Goal: Find contact information: Find contact information

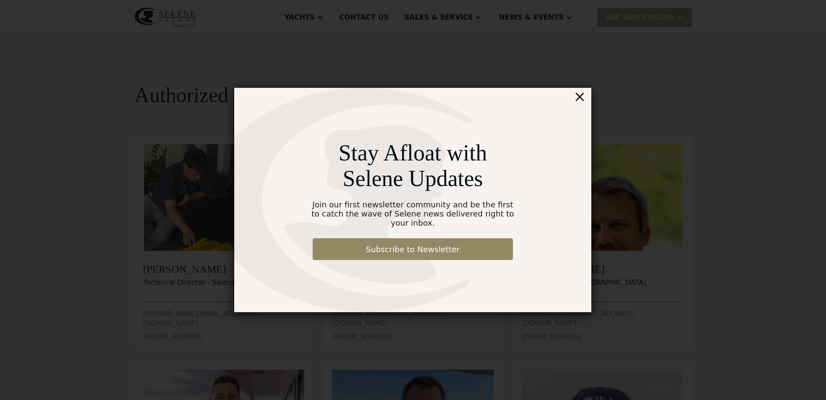
click at [574, 103] on div "Stay Afloat with Selene Updates Join our first newsletter community and be the …" at bounding box center [412, 200] width 357 height 225
click at [582, 105] on div "×" at bounding box center [579, 96] width 13 height 17
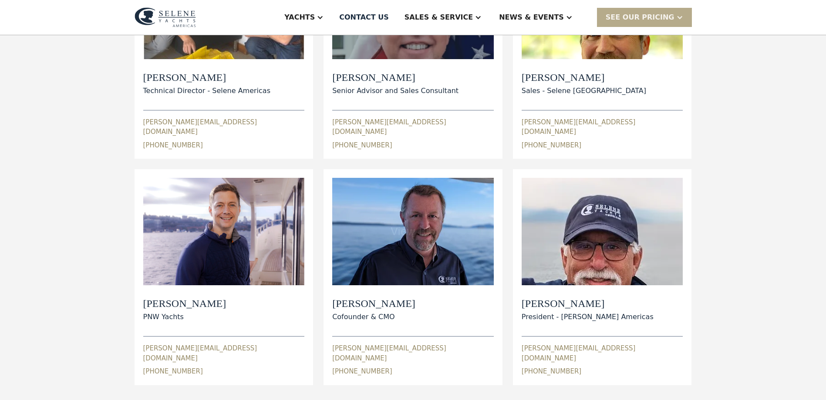
scroll to position [348, 0]
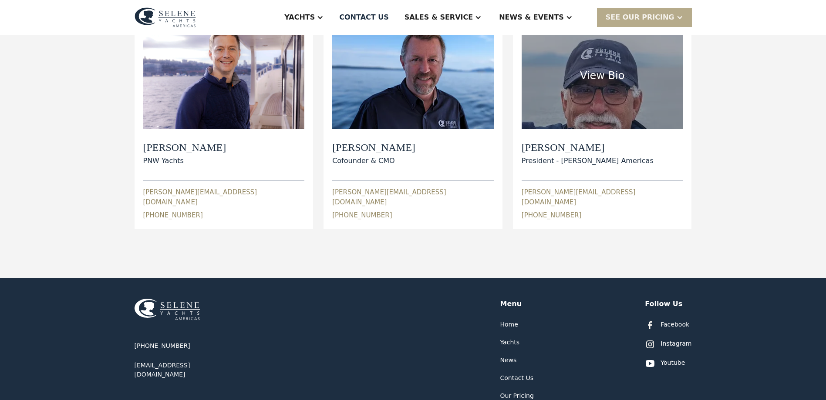
click at [562, 141] on h2 "Wayne Goldman" at bounding box center [587, 147] width 132 height 13
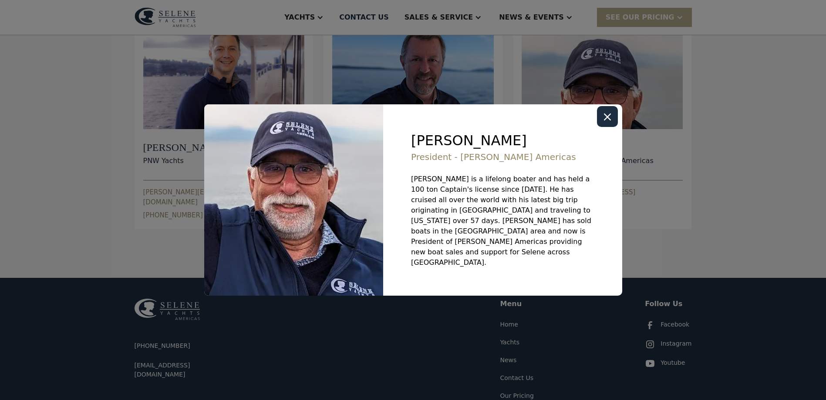
click at [604, 121] on icon "Close modal" at bounding box center [607, 117] width 7 height 7
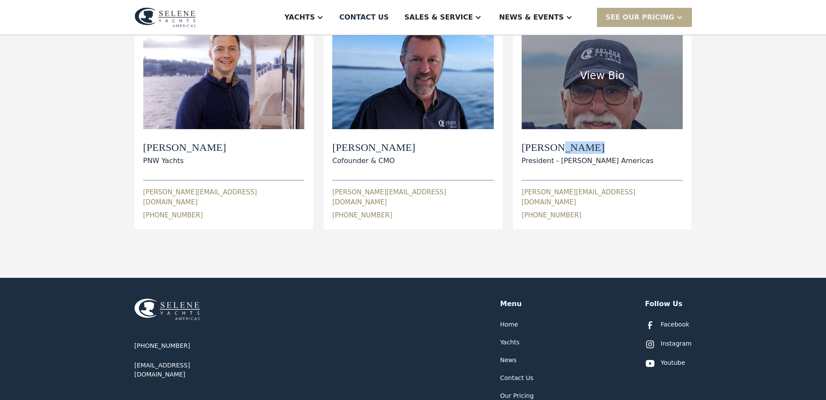
drag, startPoint x: 622, startPoint y: 135, endPoint x: 559, endPoint y: 140, distance: 62.4
click at [560, 141] on h2 "Wayne Goldman" at bounding box center [587, 147] width 132 height 13
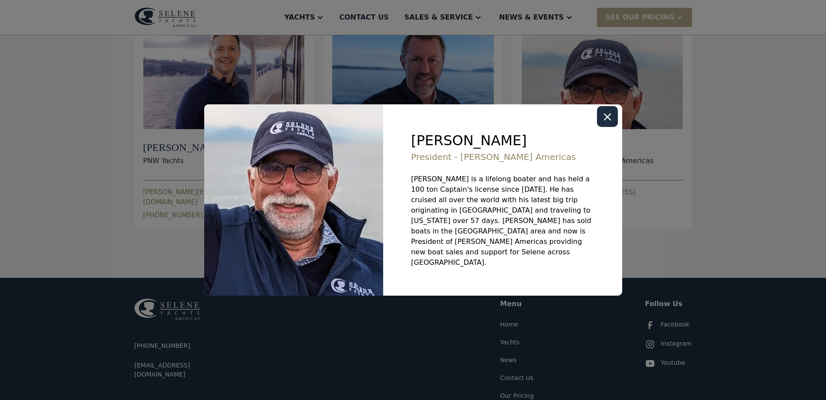
click at [608, 121] on icon "Close modal" at bounding box center [607, 117] width 7 height 7
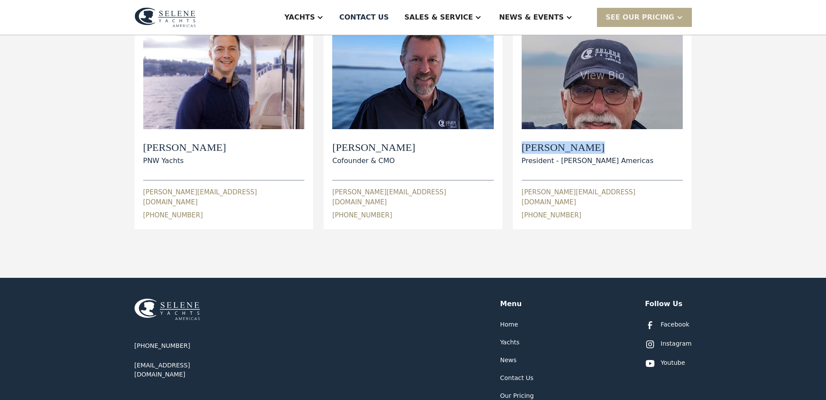
drag, startPoint x: 628, startPoint y: 140, endPoint x: 517, endPoint y: 139, distance: 111.0
click at [517, 139] on div "View Bio Wayne Goldman President - Selene Yachts Americas wayne@seleneamericas.…" at bounding box center [602, 121] width 179 height 216
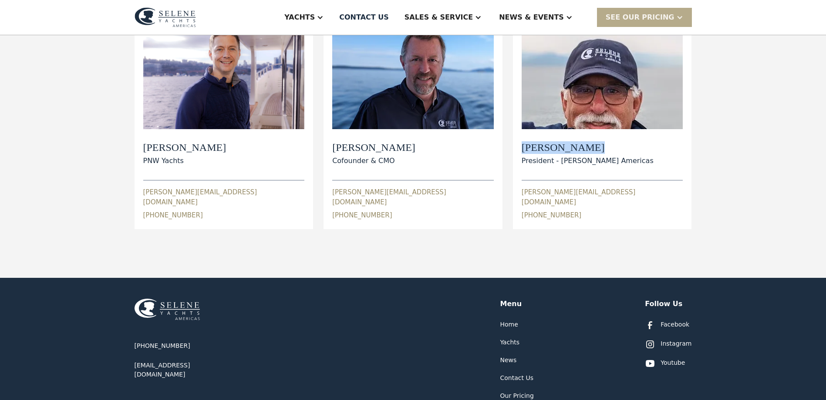
copy h2 "Wayne Goldman"
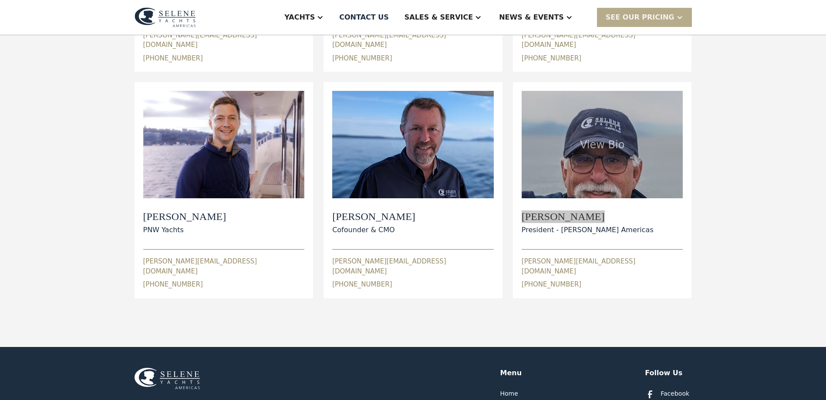
scroll to position [218, 0]
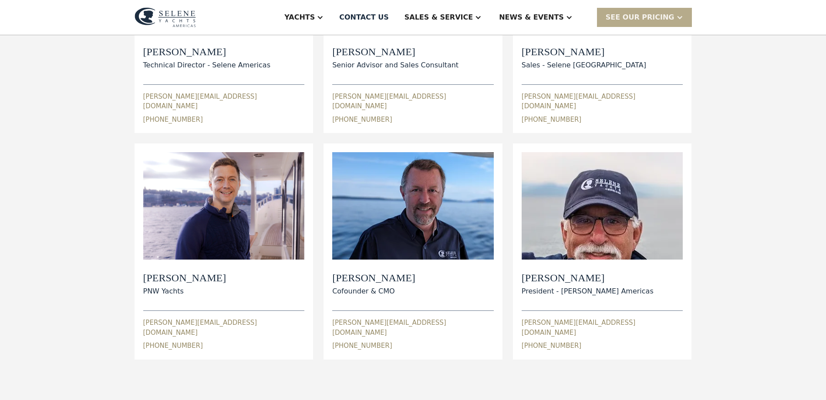
drag, startPoint x: 199, startPoint y: 25, endPoint x: 174, endPoint y: 20, distance: 25.8
click at [174, 20] on div "Yachts Ocean Explorer Ocean Explorer 60 Ocean Explorer 72 Ocean Explorer 78 Cla…" at bounding box center [413, 17] width 557 height 35
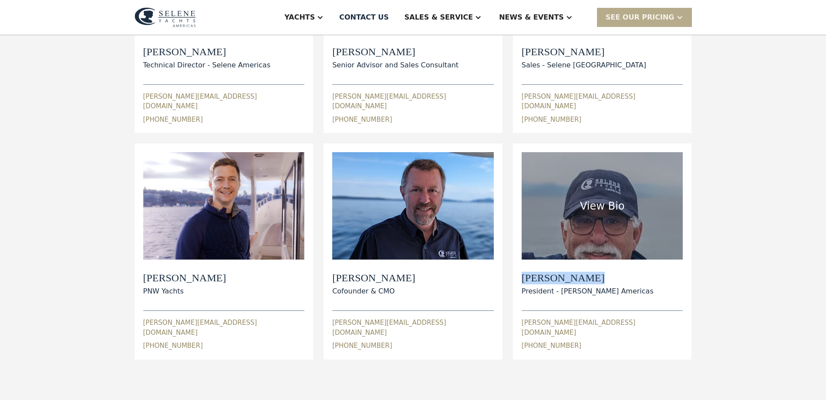
drag, startPoint x: 621, startPoint y: 266, endPoint x: 521, endPoint y: 263, distance: 100.2
click at [521, 272] on div "Wayne Goldman President - Selene Yachts Americas" at bounding box center [601, 284] width 161 height 25
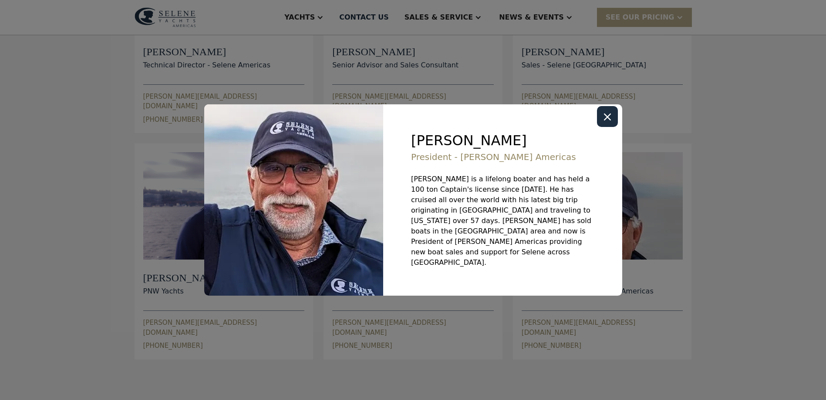
copy h2 "Wayne Goldman"
click at [593, 123] on div "Wayne Goldman President - Selene Yachts Americas Wayne is a lifelong boater and…" at bounding box center [502, 200] width 239 height 192
click at [601, 123] on div "Close modal" at bounding box center [607, 116] width 21 height 21
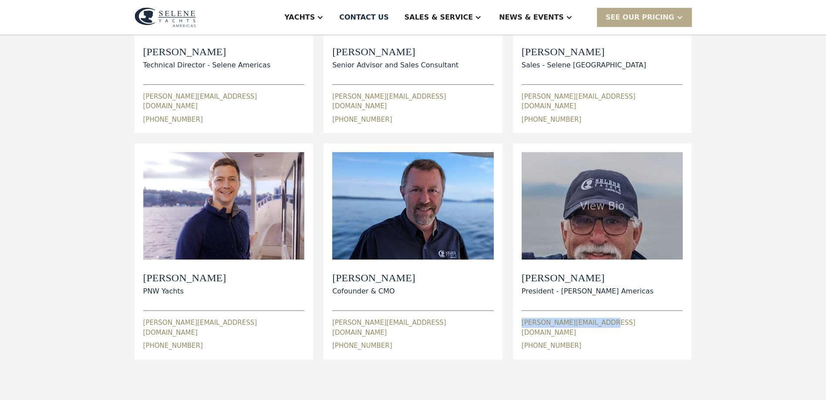
drag, startPoint x: 619, startPoint y: 314, endPoint x: 518, endPoint y: 317, distance: 100.6
click at [518, 317] on div "View Bio Wayne Goldman President - Selene Yachts Americas wayne@seleneamericas.…" at bounding box center [602, 252] width 179 height 216
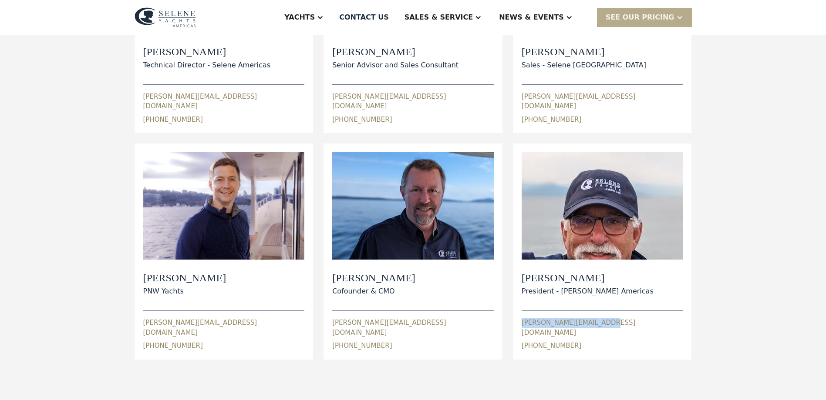
copy div "wayne@seleneamericas.com"
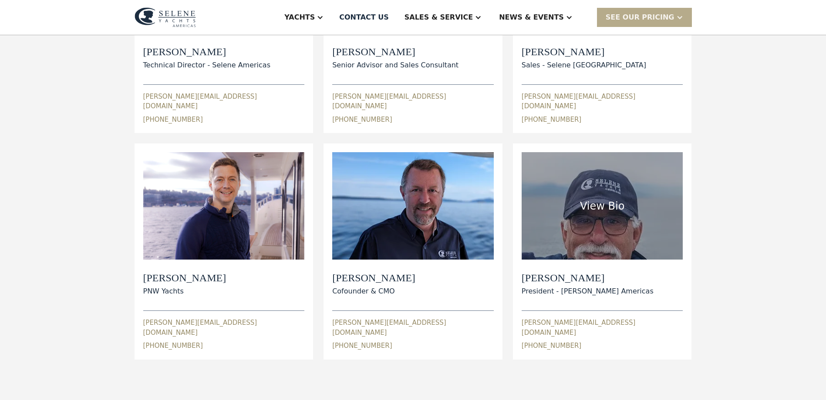
click at [603, 272] on h2 "Wayne Goldman" at bounding box center [587, 278] width 132 height 13
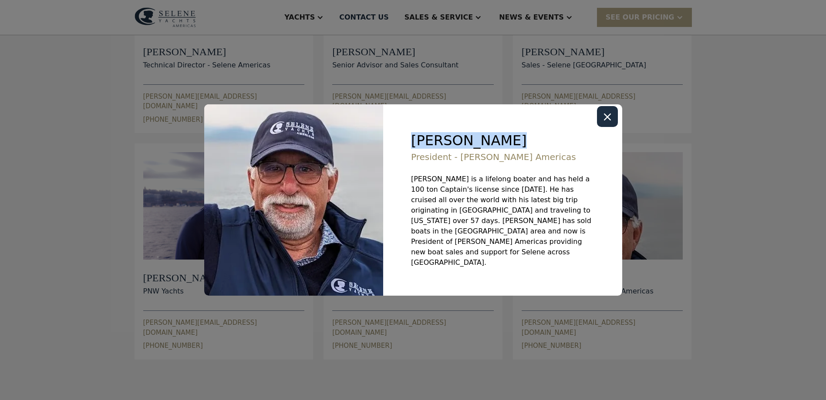
drag, startPoint x: 543, startPoint y: 155, endPoint x: 407, endPoint y: 160, distance: 135.9
click at [407, 160] on div "Wayne Goldman President - Selene Yachts Americas Wayne is a lifelong boater and…" at bounding box center [502, 200] width 239 height 192
copy div "Wayne Goldman"
drag, startPoint x: 612, startPoint y: 131, endPoint x: 614, endPoint y: 138, distance: 7.6
click at [612, 127] on div "Close modal" at bounding box center [607, 116] width 21 height 21
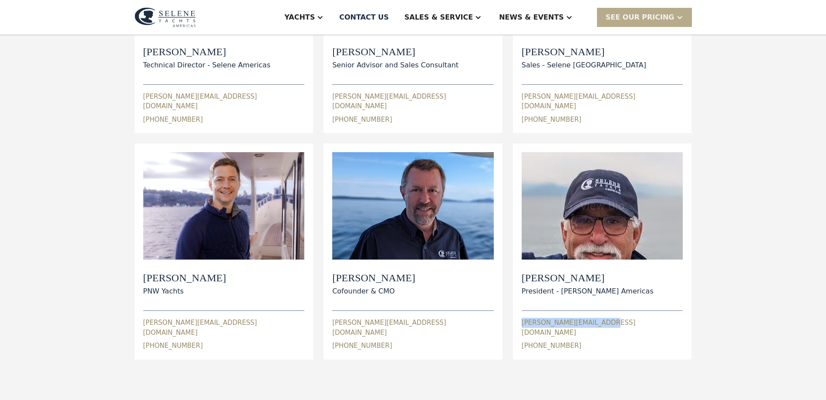
drag, startPoint x: 642, startPoint y: 313, endPoint x: 519, endPoint y: 313, distance: 122.8
click at [519, 313] on div "View Bio Wayne Goldman President - Selene Yachts Americas wayne@seleneamericas.…" at bounding box center [602, 252] width 179 height 216
copy div "wayne@seleneamericas.com"
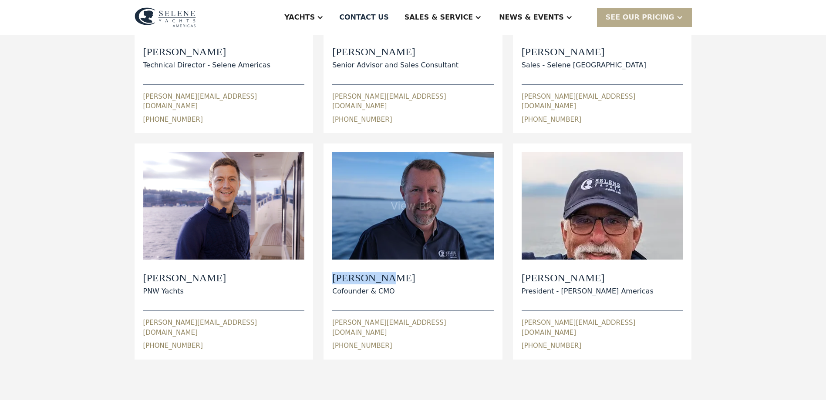
drag, startPoint x: 382, startPoint y: 267, endPoint x: 326, endPoint y: 269, distance: 55.7
click at [326, 269] on div "View Bio Paul Cifka Cofounder & CMO paul@seleneamericas.com 1 (206) 310-6237 Pa…" at bounding box center [412, 252] width 179 height 216
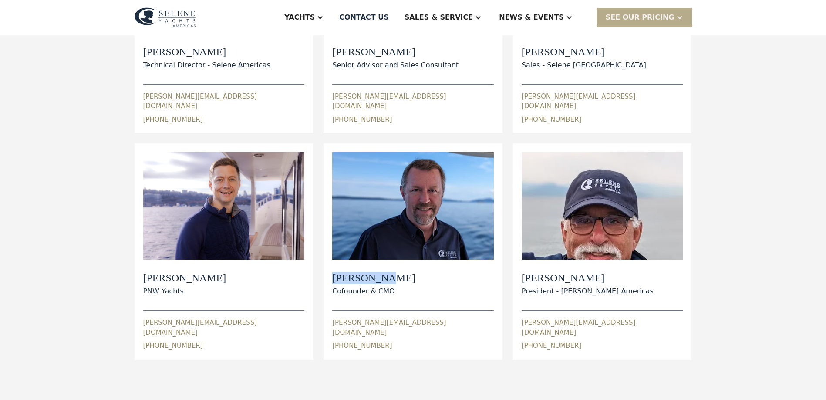
copy h2 "Paul Cifka"
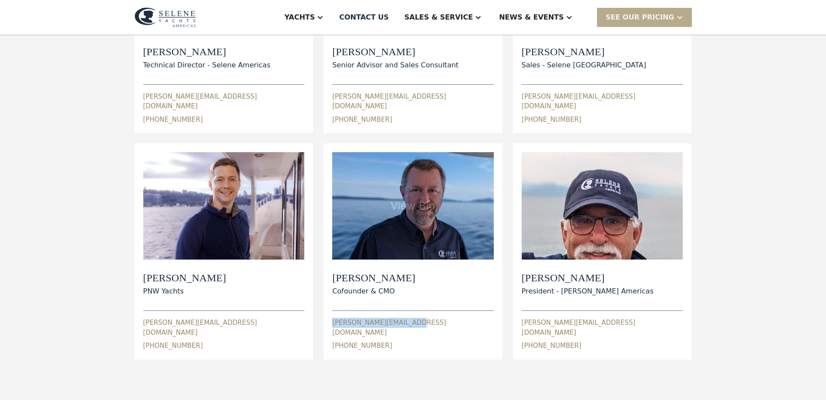
drag, startPoint x: 449, startPoint y: 314, endPoint x: 326, endPoint y: 316, distance: 123.2
click at [326, 316] on div "View Bio Paul Cifka Cofounder & CMO paul@seleneamericas.com 1 (206) 310-6237 Pa…" at bounding box center [412, 252] width 179 height 216
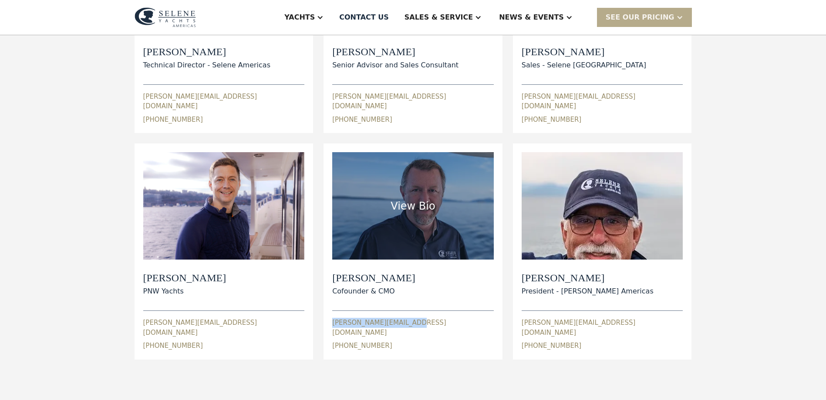
copy div "paul@seleneamericas.com"
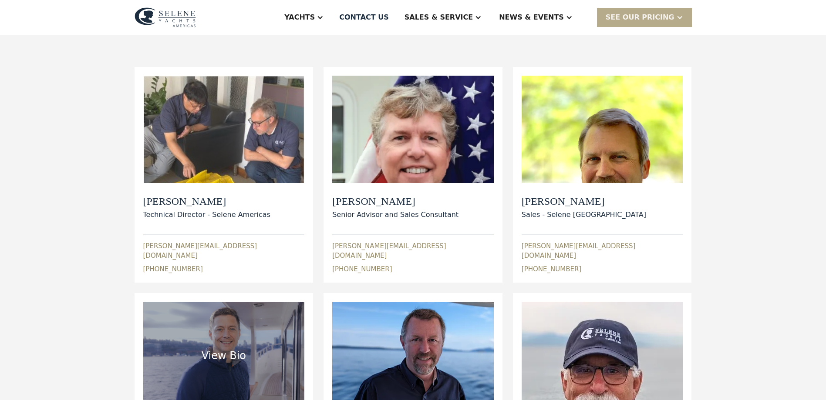
scroll to position [44, 0]
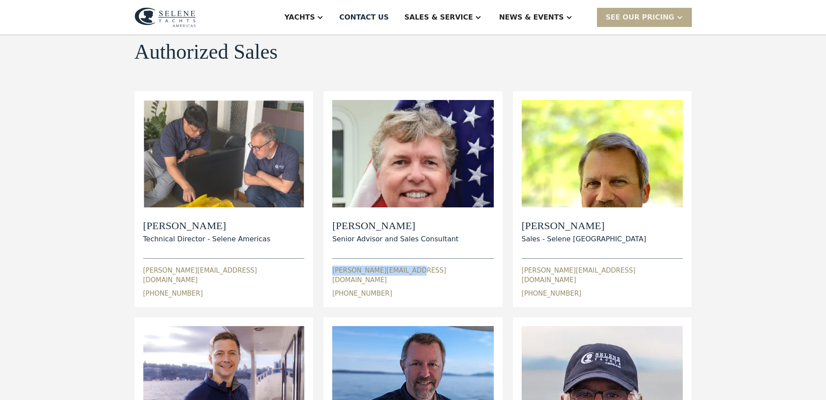
drag, startPoint x: 429, startPoint y: 270, endPoint x: 326, endPoint y: 271, distance: 103.2
click at [326, 271] on div "View Bio Jeff Merrill Senior Advisor and Sales Consultant jeff@seleneamericas.c…" at bounding box center [412, 199] width 179 height 216
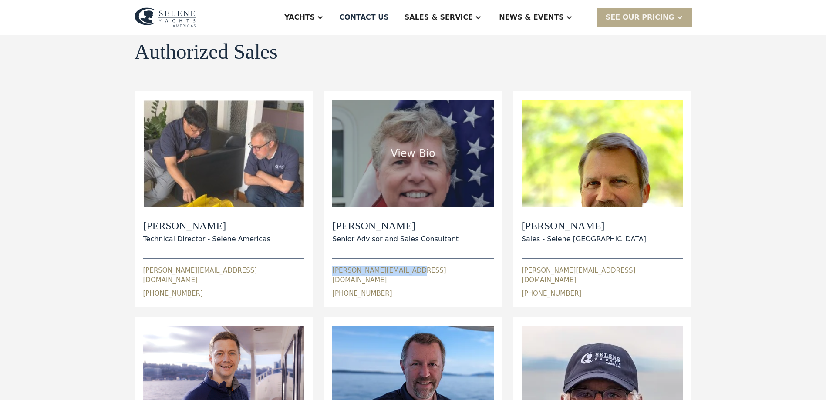
copy div "jeff@seleneamericas.com"
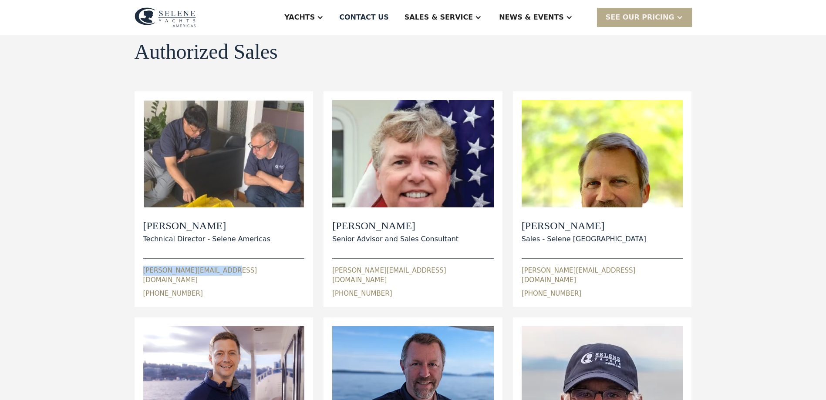
drag, startPoint x: 228, startPoint y: 272, endPoint x: 140, endPoint y: 274, distance: 88.0
click at [140, 274] on div "View Bio Dylan Hildebrand Technical Director - Selene Americas dylan@seleneamer…" at bounding box center [224, 199] width 179 height 216
copy div "dylan@seleneamericas.com"
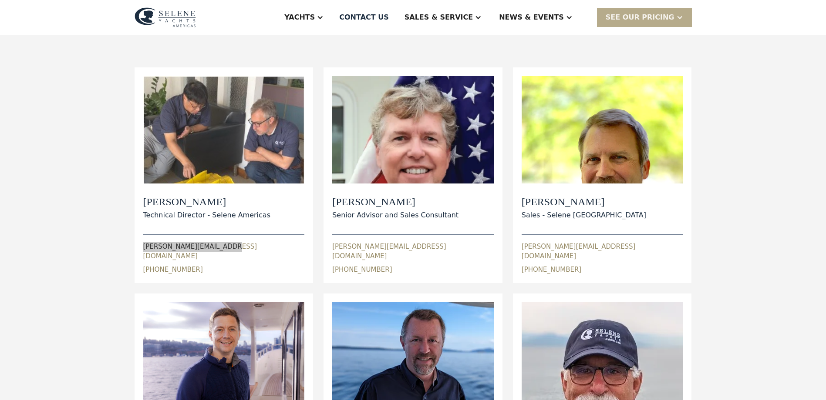
scroll to position [87, 0]
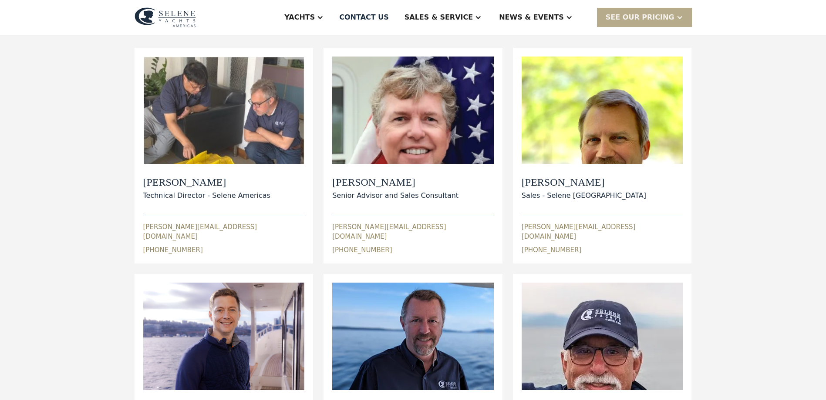
click at [777, 258] on div "Authorized Sales view details View Bio Dylan Hildebrand Technical Director - Se…" at bounding box center [413, 243] width 826 height 591
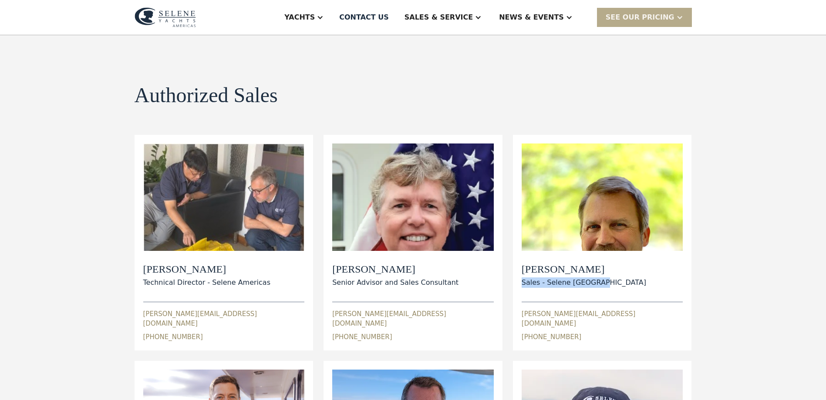
drag, startPoint x: 611, startPoint y: 282, endPoint x: 518, endPoint y: 285, distance: 93.2
click at [518, 285] on div "View Bio Ian Morris Sales - Selene Americas ian@seleneamericas.com 1 (252) 202-…" at bounding box center [602, 243] width 179 height 216
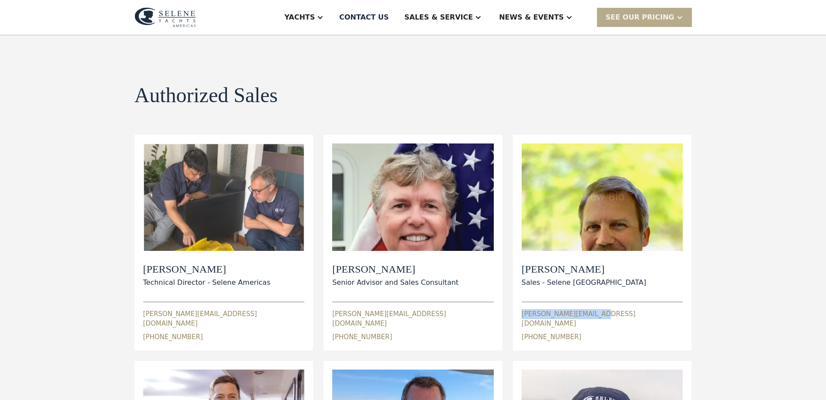
drag, startPoint x: 518, startPoint y: 285, endPoint x: 513, endPoint y: 311, distance: 27.0
click at [513, 311] on div "View Bio Ian Morris Sales - Selene Americas ian@seleneamericas.com 1 (252) 202-…" at bounding box center [602, 243] width 179 height 216
copy div "ian@seleneamericas.com"
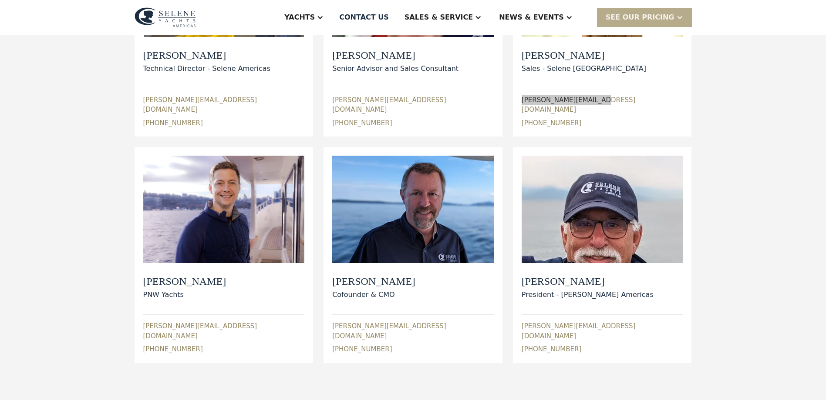
scroll to position [218, 0]
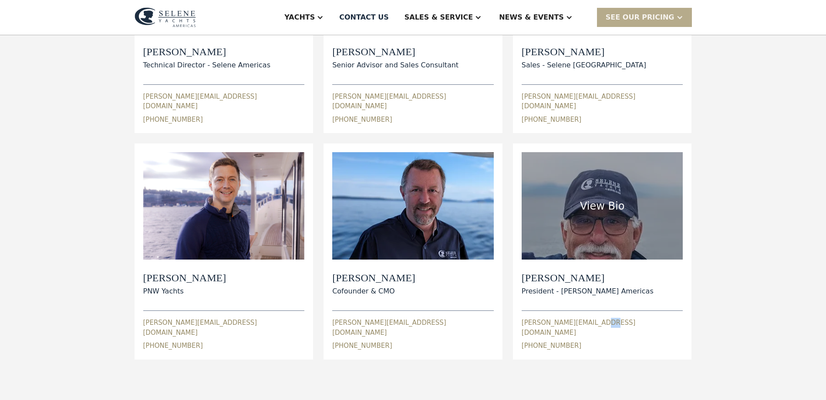
drag, startPoint x: 594, startPoint y: 327, endPoint x: 609, endPoint y: 328, distance: 15.7
click at [607, 328] on div "wayne@seleneamericas.com 1 (510) 759-8481" at bounding box center [601, 331] width 161 height 40
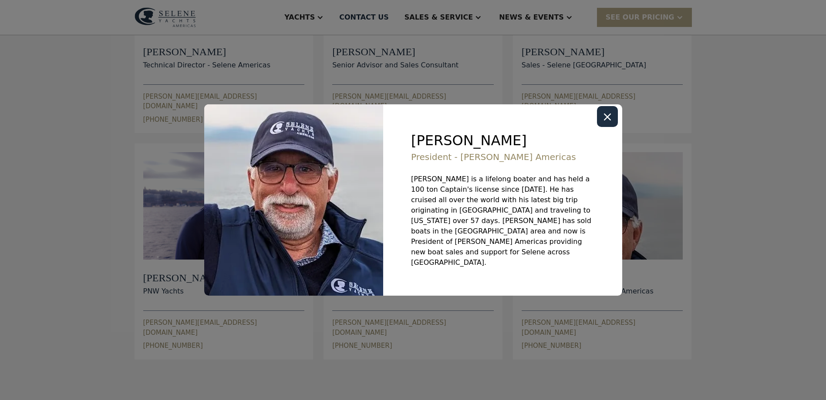
click at [620, 131] on div "Wayne Goldman President - Selene Yachts Americas Wayne is a lifelong boater and…" at bounding box center [502, 200] width 239 height 192
click at [607, 121] on icon "Close modal" at bounding box center [607, 117] width 7 height 7
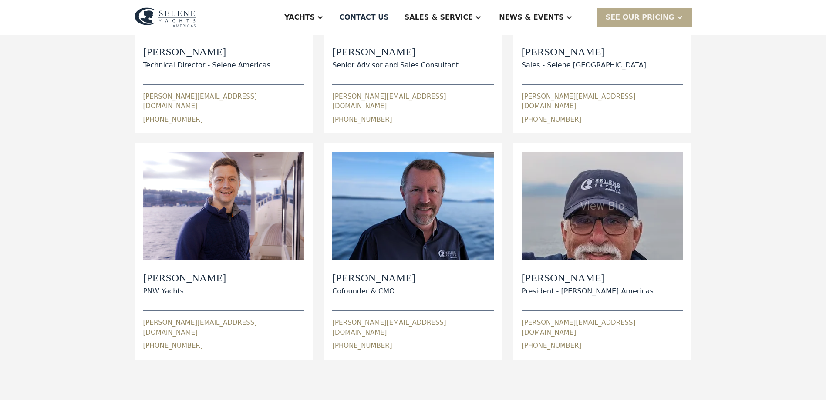
drag, startPoint x: 515, startPoint y: 329, endPoint x: 572, endPoint y: 333, distance: 57.2
click at [572, 333] on div "View Bio Wayne Goldman President - Selene Yachts Americas wayne@seleneamericas.…" at bounding box center [602, 252] width 179 height 216
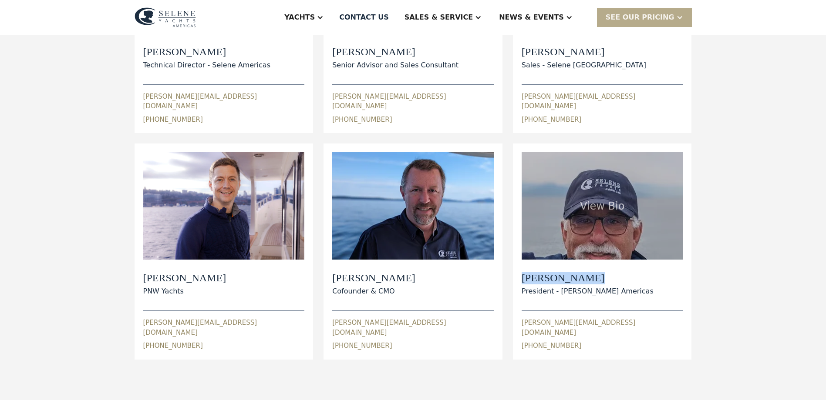
drag, startPoint x: 611, startPoint y: 272, endPoint x: 516, endPoint y: 275, distance: 95.4
click at [516, 275] on div "View Bio Wayne Goldman President - Selene Yachts Americas wayne@seleneamericas.…" at bounding box center [602, 252] width 179 height 216
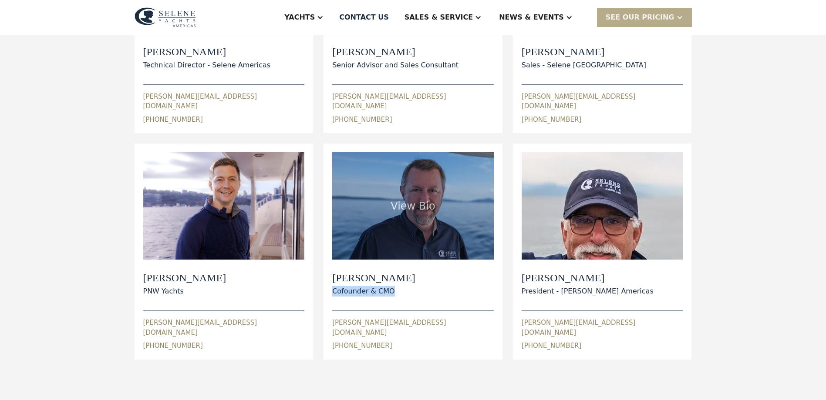
drag, startPoint x: 397, startPoint y: 281, endPoint x: 331, endPoint y: 283, distance: 65.7
click at [331, 283] on div "View Bio Paul Cifka Cofounder & CMO paul@seleneamericas.com 1 (206) 310-6237 Pa…" at bounding box center [412, 252] width 179 height 216
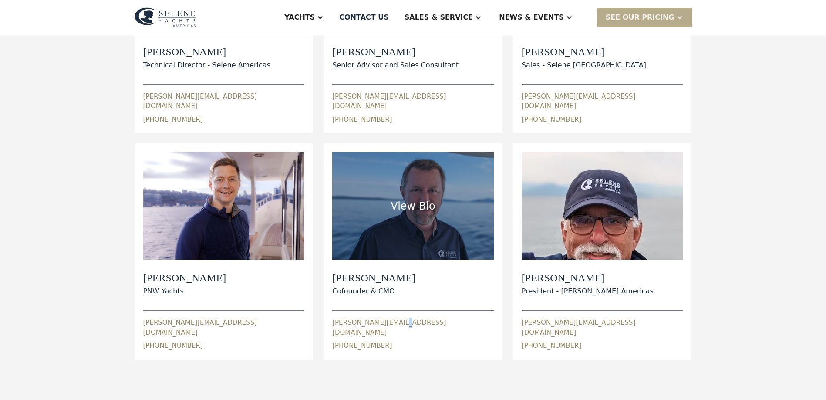
click at [394, 324] on div "paul@seleneamericas.com 1 (206) 310-6237" at bounding box center [412, 331] width 161 height 40
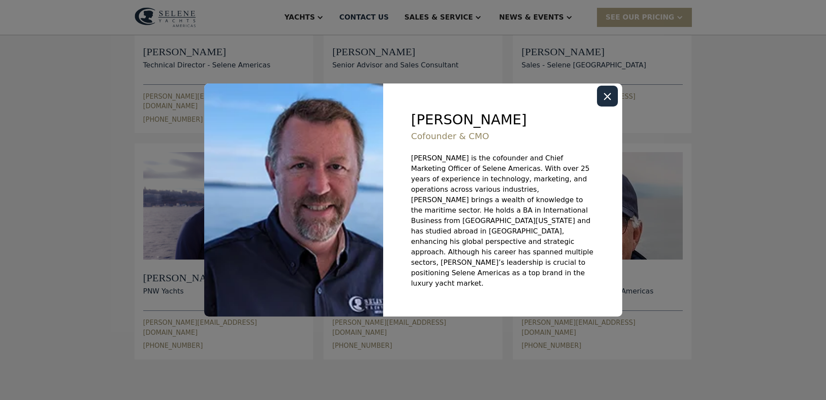
drag, startPoint x: 394, startPoint y: 324, endPoint x: 427, endPoint y: 292, distance: 45.9
click at [384, 324] on div at bounding box center [413, 200] width 826 height 400
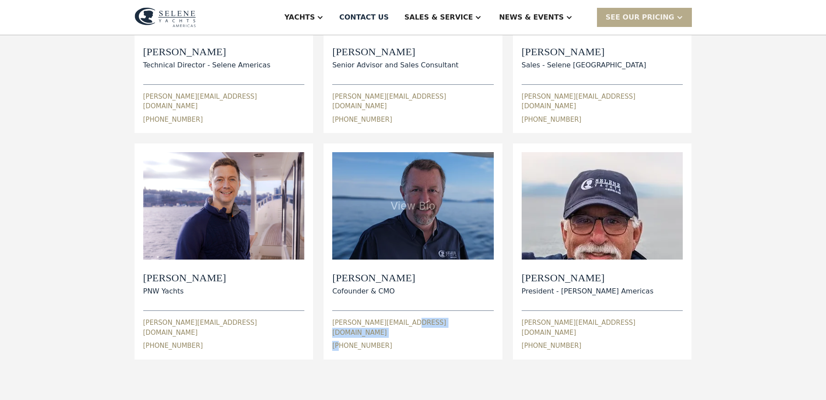
drag, startPoint x: 404, startPoint y: 325, endPoint x: 341, endPoint y: 332, distance: 64.0
click at [341, 332] on div "View Bio Paul Cifka Cofounder & CMO paul@seleneamericas.com 1 (206) 310-6237 Pa…" at bounding box center [412, 252] width 179 height 216
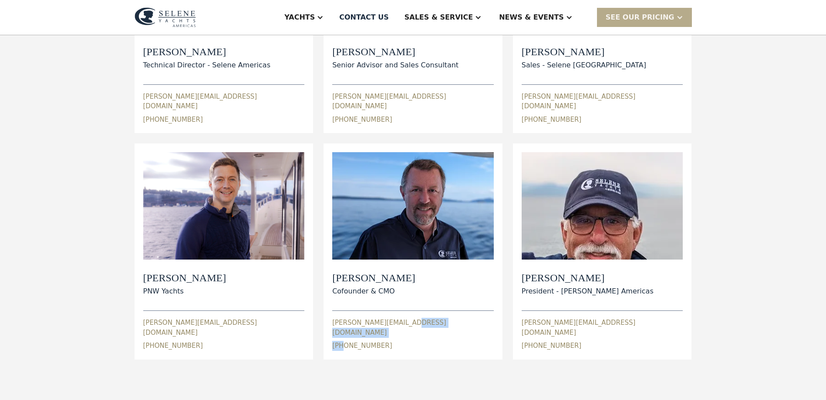
drag, startPoint x: 341, startPoint y: 332, endPoint x: 431, endPoint y: 365, distance: 95.4
click at [437, 369] on div "Authorized Sales view details View Bio Dylan Hildebrand Technical Director - Se…" at bounding box center [413, 113] width 557 height 591
click at [381, 332] on div "View Bio Paul Cifka Cofounder & CMO paul@seleneamericas.com 1 (206) 310-6237 Pa…" at bounding box center [412, 252] width 179 height 216
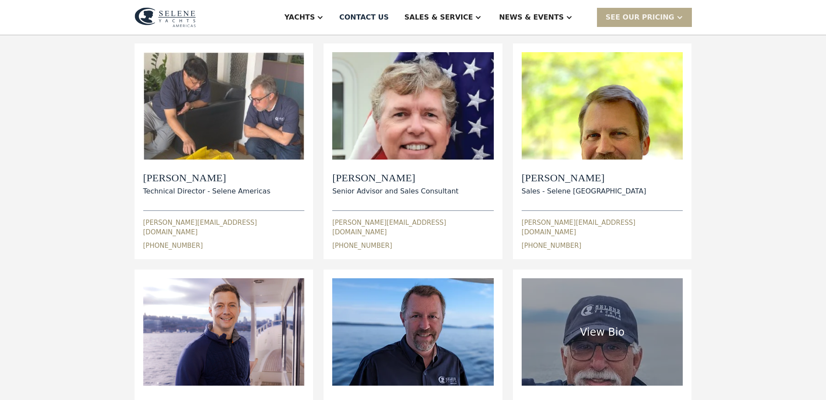
scroll to position [87, 0]
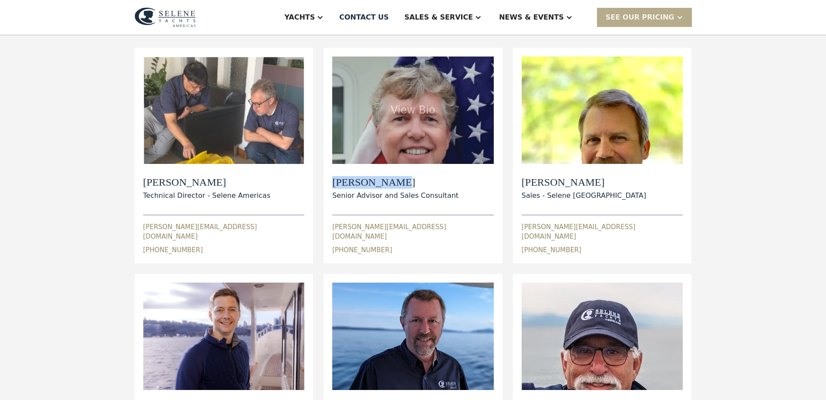
drag, startPoint x: 380, startPoint y: 178, endPoint x: 329, endPoint y: 183, distance: 51.6
click at [329, 183] on div "View Bio Jeff Merrill Senior Advisor and Sales Consultant jeff@seleneamericas.c…" at bounding box center [412, 156] width 179 height 216
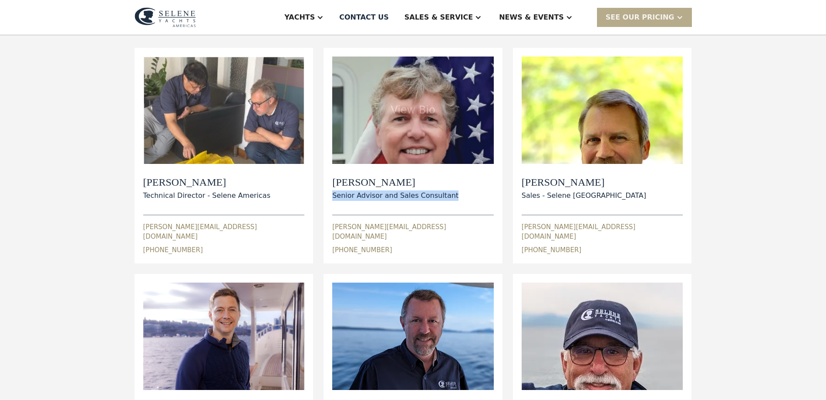
drag, startPoint x: 452, startPoint y: 199, endPoint x: 330, endPoint y: 200, distance: 122.8
click at [330, 200] on div "View Bio Jeff Merrill Senior Advisor and Sales Consultant jeff@seleneamericas.c…" at bounding box center [412, 156] width 179 height 216
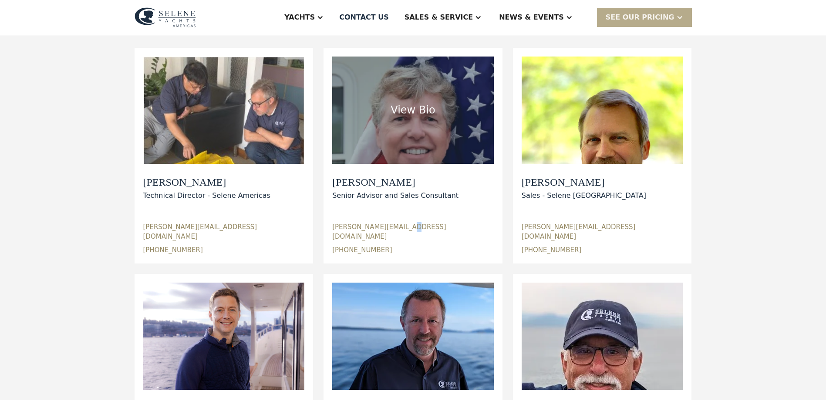
drag, startPoint x: 398, startPoint y: 244, endPoint x: 398, endPoint y: 238, distance: 6.1
click at [397, 238] on div "jeff@seleneamericas.com 1 (949) 355-4950" at bounding box center [412, 235] width 161 height 40
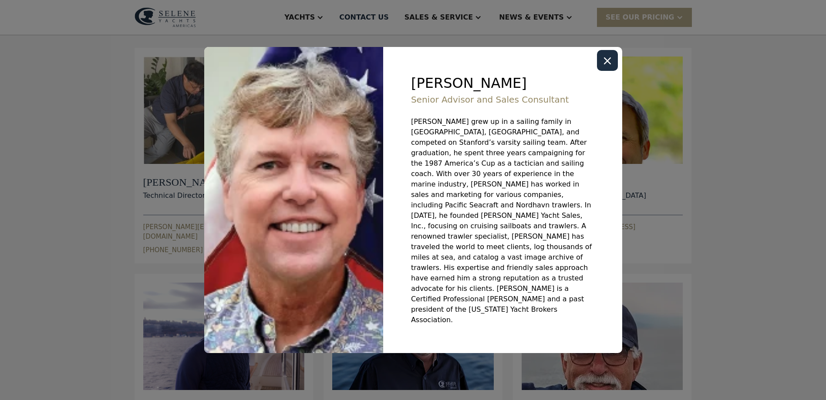
drag, startPoint x: 610, startPoint y: 88, endPoint x: 535, endPoint y: 127, distance: 84.7
click at [610, 64] on icon "Close modal" at bounding box center [607, 60] width 7 height 7
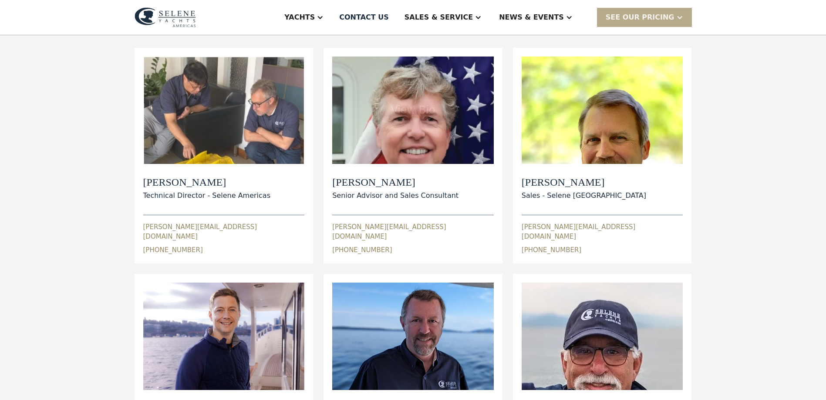
drag, startPoint x: 387, startPoint y: 242, endPoint x: 328, endPoint y: 244, distance: 59.2
click at [328, 244] on div "View Bio Jeff Merrill Senior Advisor and Sales Consultant jeff@seleneamericas.c…" at bounding box center [412, 156] width 179 height 216
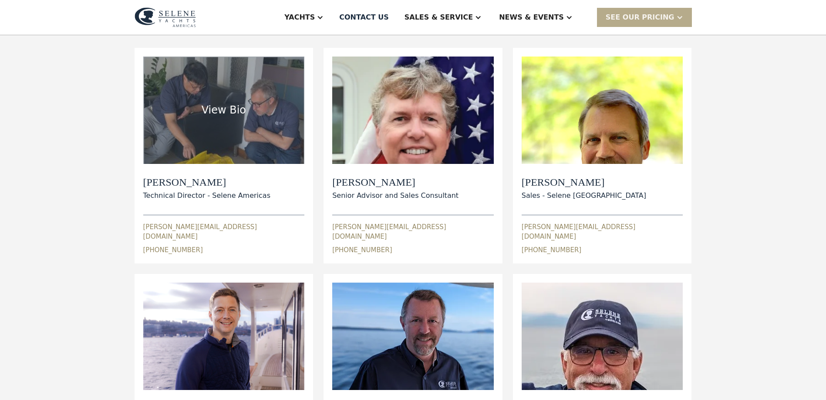
click at [202, 243] on div "dylan@seleneamericas.com 1 (250) 891-1020" at bounding box center [223, 235] width 161 height 40
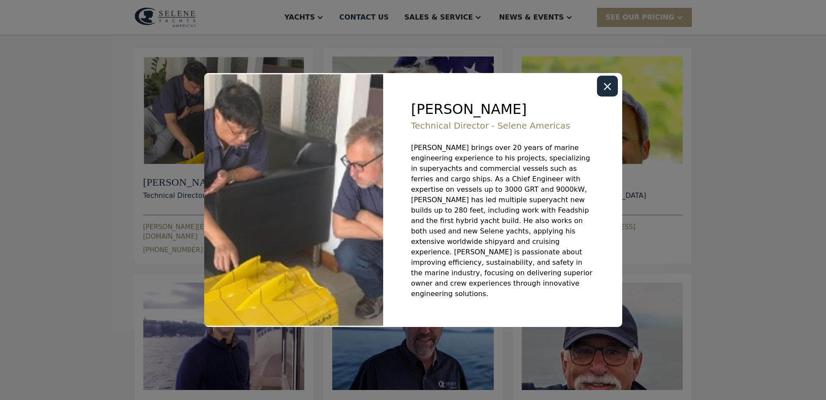
click at [606, 91] on div "Close modal" at bounding box center [607, 86] width 21 height 21
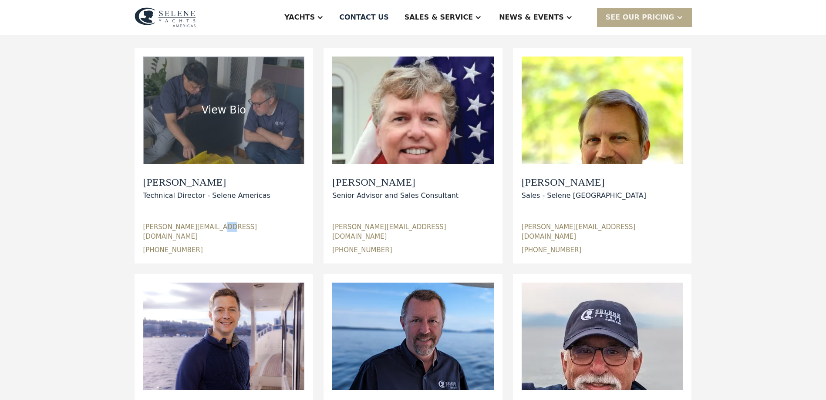
drag, startPoint x: 210, startPoint y: 240, endPoint x: 219, endPoint y: 243, distance: 9.1
click at [219, 243] on div "dylan@seleneamericas.com 1 (250) 891-1020" at bounding box center [223, 235] width 161 height 40
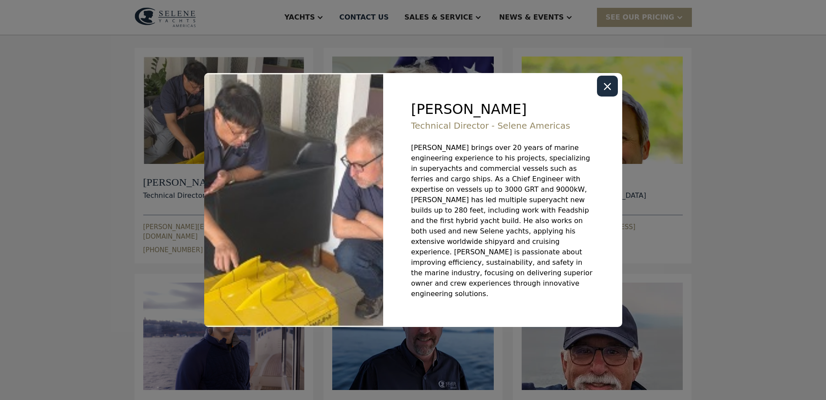
click at [617, 97] on div "Close modal" at bounding box center [607, 86] width 21 height 21
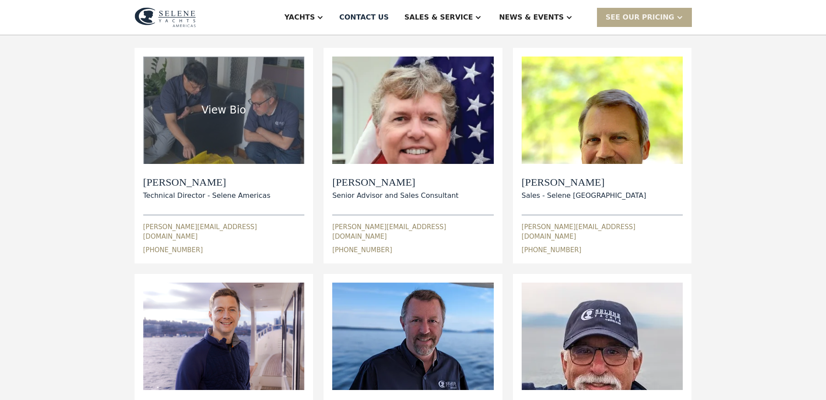
drag, startPoint x: 194, startPoint y: 242, endPoint x: 143, endPoint y: 242, distance: 50.9
click at [143, 242] on div "dylan@seleneamericas.com 1 (250) 891-1020" at bounding box center [223, 235] width 161 height 40
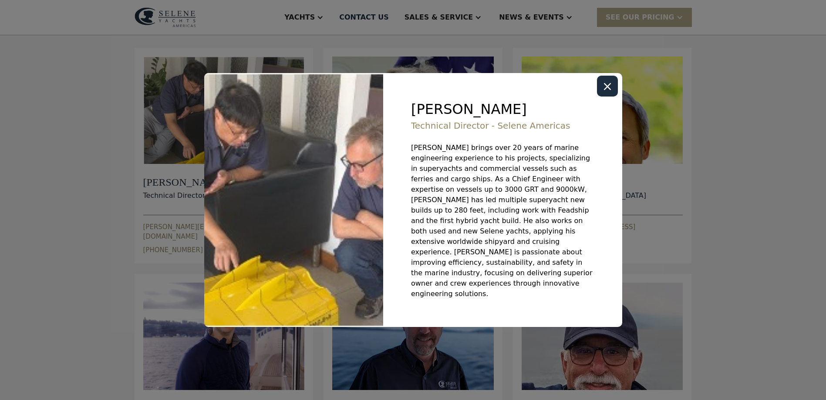
click at [602, 97] on div "Close modal" at bounding box center [607, 86] width 21 height 21
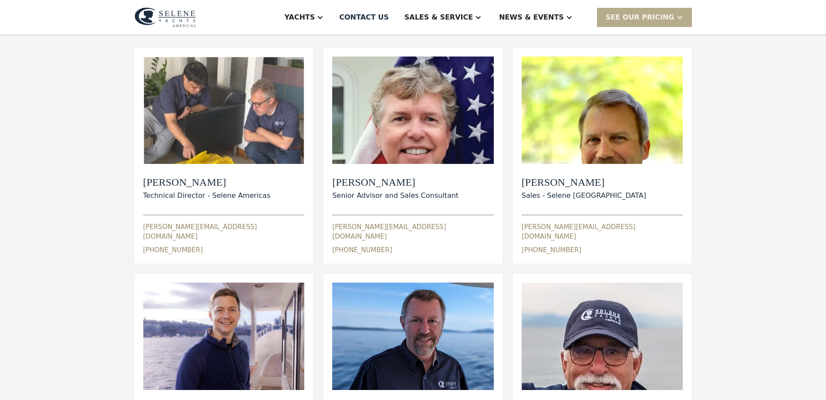
drag, startPoint x: 219, startPoint y: 180, endPoint x: 135, endPoint y: 180, distance: 84.0
click at [135, 180] on div "View Bio Dylan Hildebrand Technical Director - Selene Americas dylan@seleneamer…" at bounding box center [224, 156] width 179 height 216
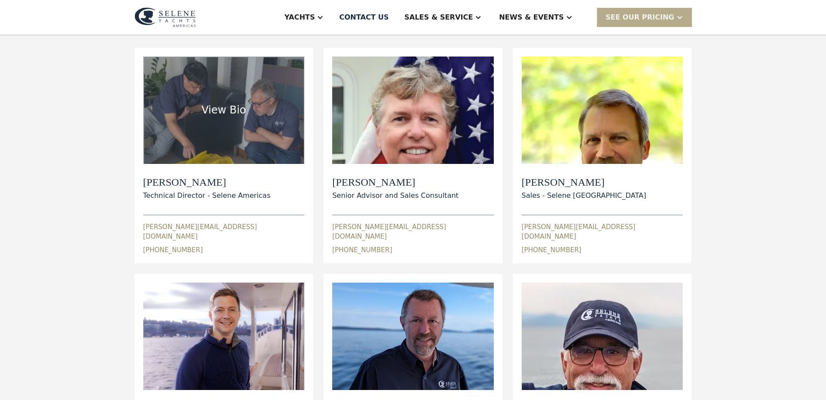
click at [259, 195] on div "Dylan Hildebrand Technical Director - Selene Americas" at bounding box center [223, 188] width 161 height 25
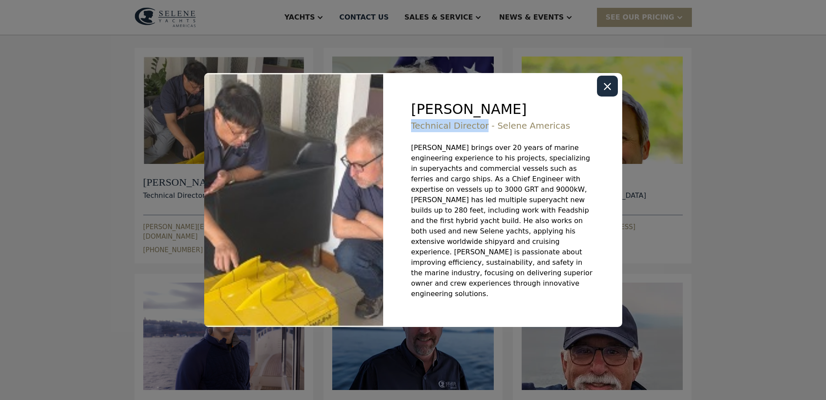
drag, startPoint x: 478, startPoint y: 137, endPoint x: 410, endPoint y: 138, distance: 67.5
click at [411, 132] on div "Technical Director - Selene Americas" at bounding box center [490, 125] width 159 height 13
click at [616, 97] on div "Close modal" at bounding box center [607, 86] width 21 height 21
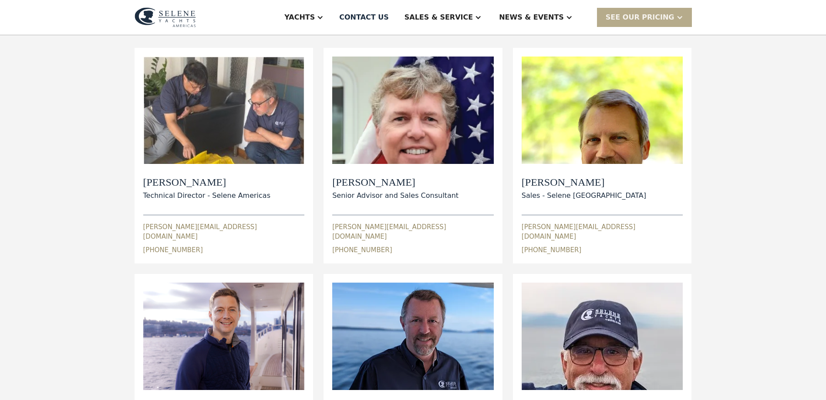
drag, startPoint x: 201, startPoint y: 241, endPoint x: 140, endPoint y: 246, distance: 61.1
click at [140, 246] on div "View Bio Dylan Hildebrand Technical Director - Selene Americas dylan@seleneamer…" at bounding box center [224, 156] width 179 height 216
drag, startPoint x: 566, startPoint y: 182, endPoint x: 515, endPoint y: 185, distance: 51.9
click at [515, 185] on div "View Bio Ian Morris Sales - Selene Americas ian@seleneamericas.com 1 (252) 202-…" at bounding box center [602, 156] width 179 height 216
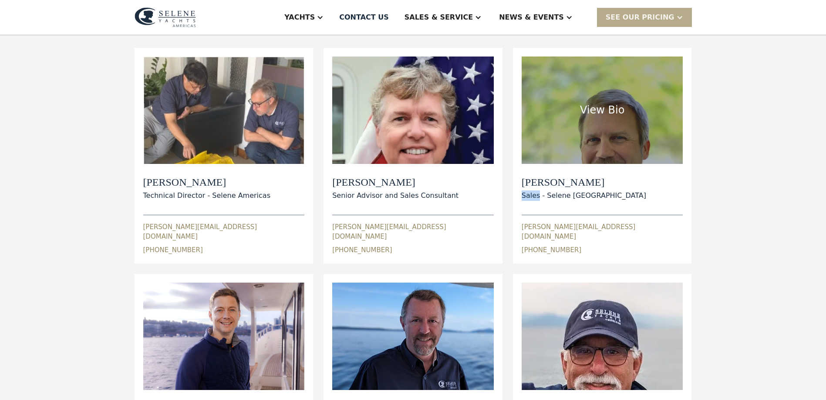
drag, startPoint x: 518, startPoint y: 196, endPoint x: 536, endPoint y: 199, distance: 17.7
click at [536, 199] on div "View Bio Ian Morris Sales - Selene Americas ian@seleneamericas.com 1 (252) 202-…" at bounding box center [602, 156] width 179 height 216
drag, startPoint x: 585, startPoint y: 240, endPoint x: 569, endPoint y: 245, distance: 15.8
click at [569, 245] on div "ian@seleneamericas.com 1 (252) 202-6909" at bounding box center [601, 235] width 161 height 40
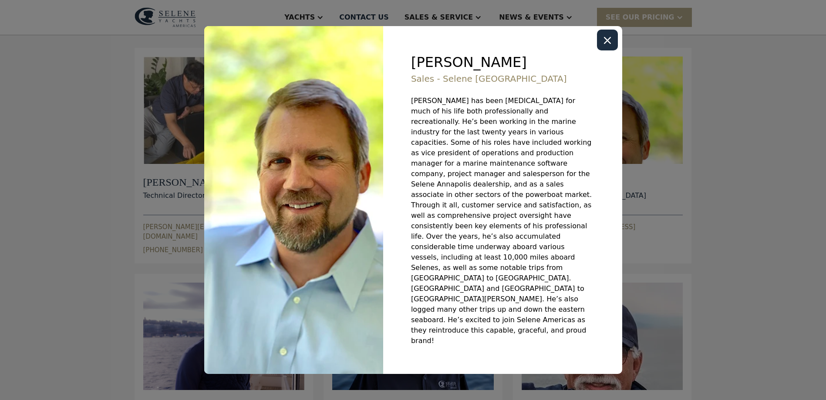
click at [611, 50] on div "Close modal" at bounding box center [607, 40] width 21 height 21
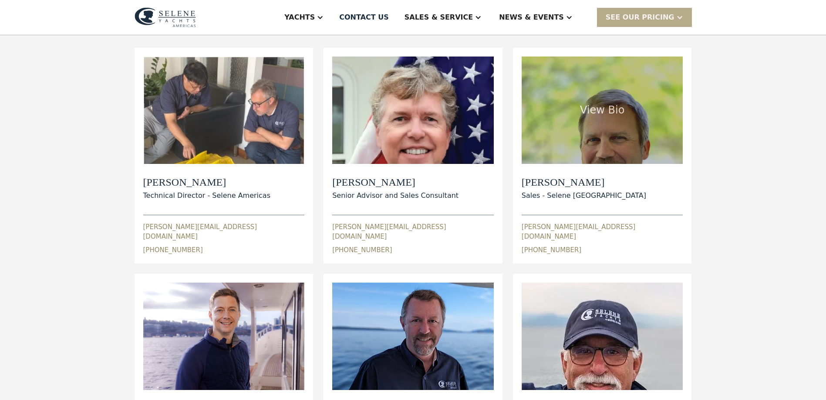
drag, startPoint x: 572, startPoint y: 245, endPoint x: 521, endPoint y: 243, distance: 51.8
click at [521, 243] on div "View Bio Ian Morris Sales - Selene Americas ian@seleneamericas.com 1 (252) 202-…" at bounding box center [602, 156] width 179 height 216
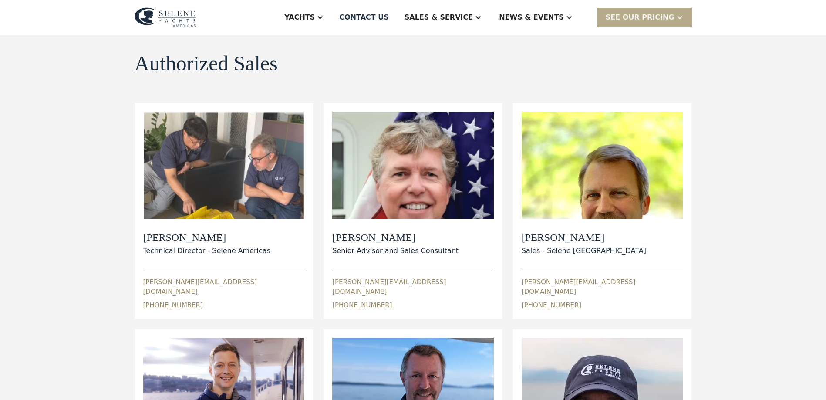
scroll to position [0, 0]
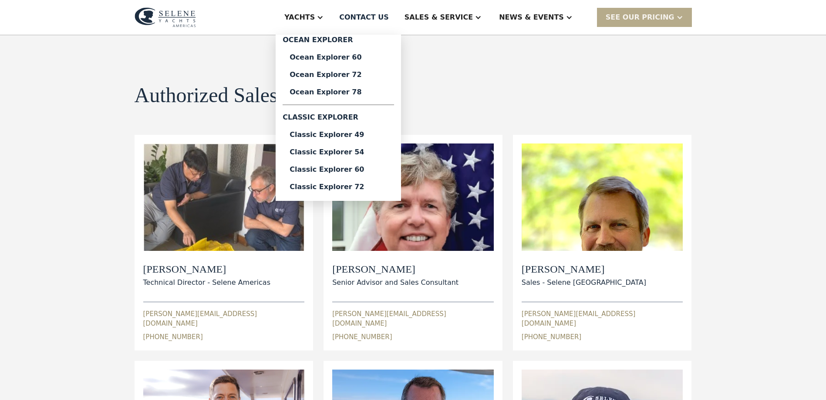
click at [332, 6] on div "Yachts" at bounding box center [304, 17] width 57 height 35
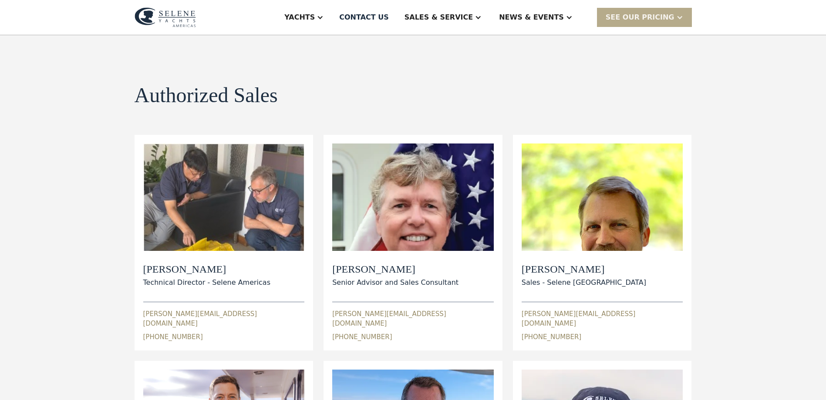
click at [315, 15] on div "Yachts" at bounding box center [299, 17] width 30 height 10
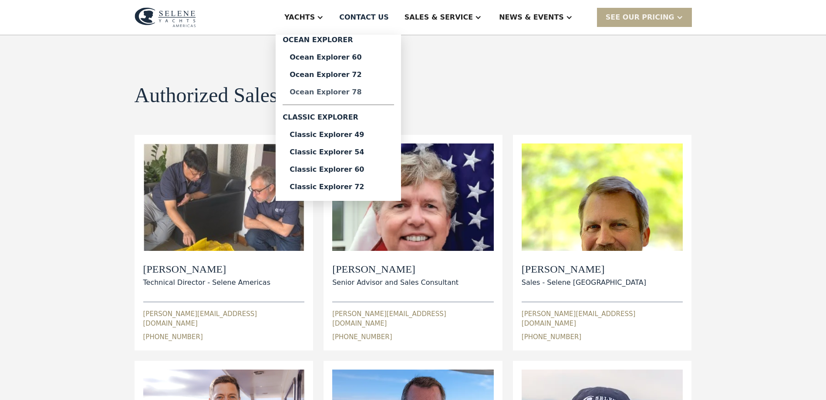
click at [380, 95] on div "Ocean Explorer 78" at bounding box center [338, 92] width 98 height 7
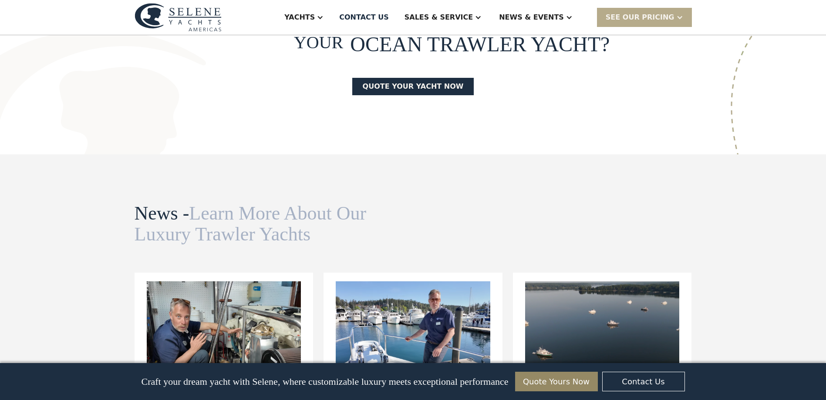
scroll to position [2089, 0]
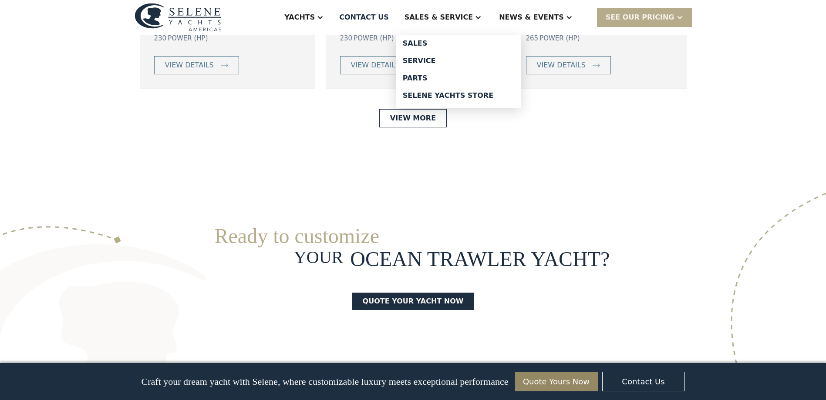
click at [463, 17] on div "Sales & Service" at bounding box center [438, 17] width 68 height 10
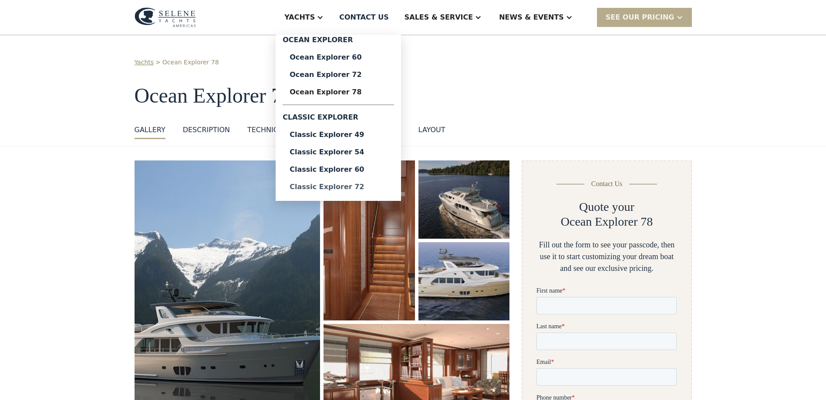
click at [387, 190] on div "Classic Explorer 72" at bounding box center [338, 187] width 98 height 7
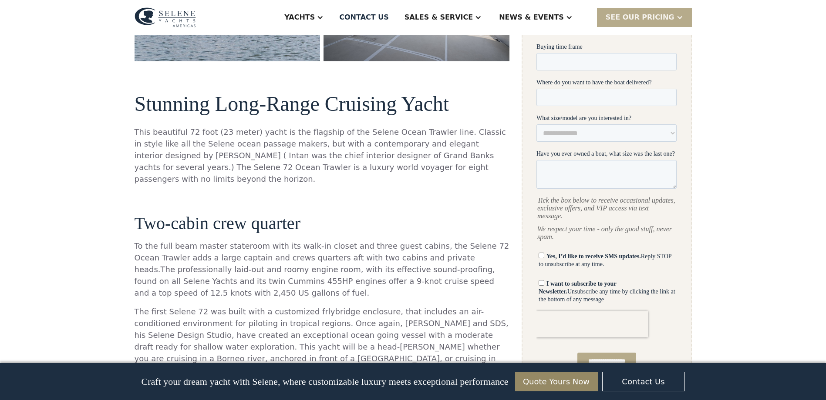
scroll to position [392, 0]
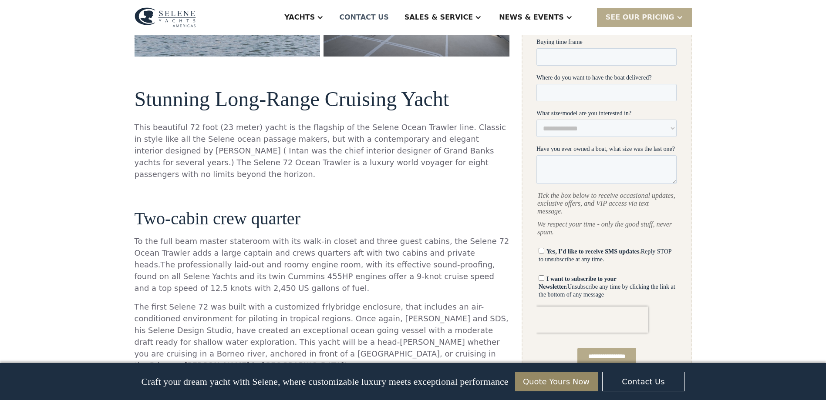
click at [389, 14] on div "Contact US" at bounding box center [364, 17] width 50 height 10
